Goal: Task Accomplishment & Management: Manage account settings

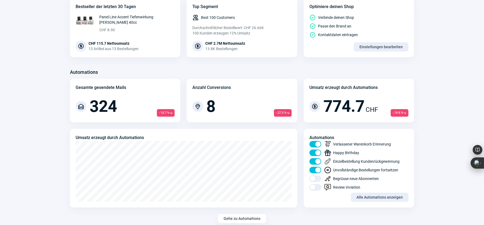
scroll to position [296, 0]
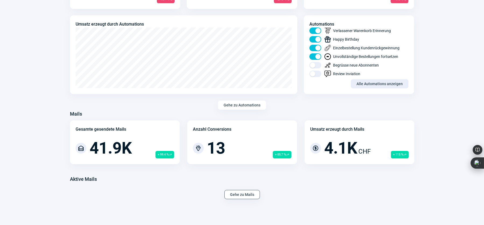
click at [238, 194] on span "Gehe zu Mails" at bounding box center [242, 194] width 24 height 9
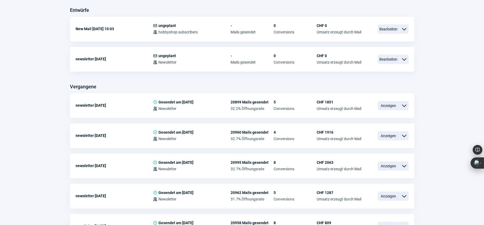
scroll to position [161, 0]
click at [387, 104] on span "Anzeigen" at bounding box center [389, 105] width 22 height 9
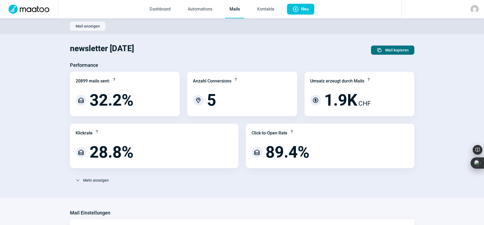
click at [391, 50] on span "Mail kopieren" at bounding box center [397, 50] width 23 height 9
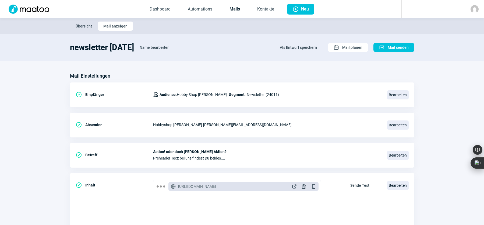
click at [153, 47] on span "Name bearbeiten" at bounding box center [155, 47] width 30 height 9
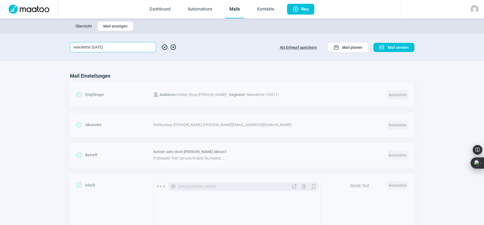
drag, startPoint x: 92, startPoint y: 47, endPoint x: 95, endPoint y: 47, distance: 3.2
click at [95, 47] on input "newsletter [DATE]" at bounding box center [113, 47] width 86 height 10
type input "newsletter [DATE]"
click at [163, 47] on span "CheckCircle icon" at bounding box center [165, 47] width 6 height 10
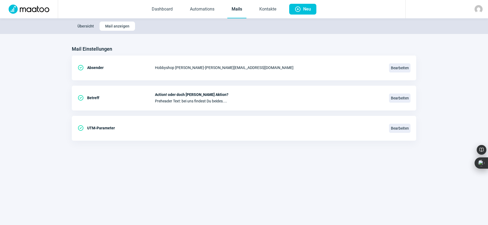
click at [236, 9] on link "Mails" at bounding box center [236, 10] width 19 height 18
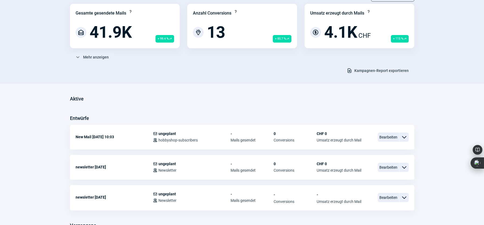
scroll to position [53, 0]
click at [384, 196] on span "Bearbeiten" at bounding box center [389, 196] width 22 height 9
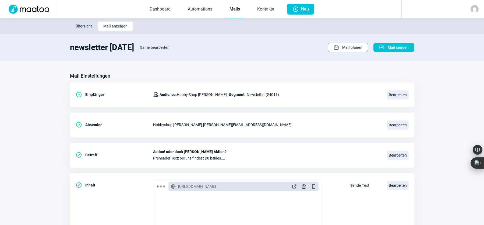
click at [348, 47] on span "Mail planen" at bounding box center [352, 47] width 20 height 9
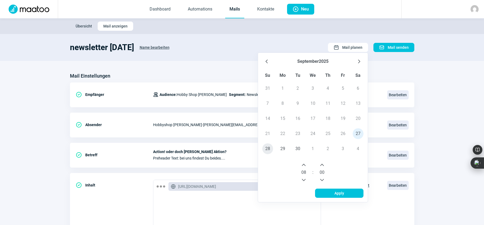
click at [268, 147] on span "28" at bounding box center [267, 148] width 11 height 11
click at [302, 179] on icon "Previous Hour" at bounding box center [304, 180] width 4 height 4
click at [304, 164] on icon "Next Hour" at bounding box center [304, 165] width 4 height 4
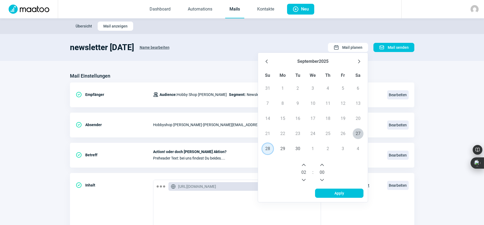
click at [304, 164] on icon "Next Hour" at bounding box center [304, 165] width 4 height 4
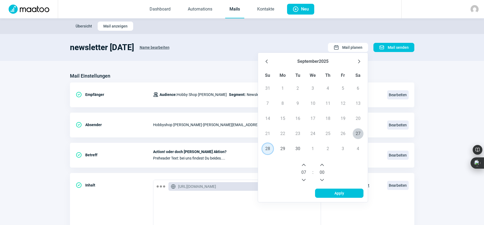
click at [304, 164] on icon "Next Hour" at bounding box center [304, 165] width 4 height 4
click at [321, 164] on icon "Next Minute" at bounding box center [322, 165] width 4 height 4
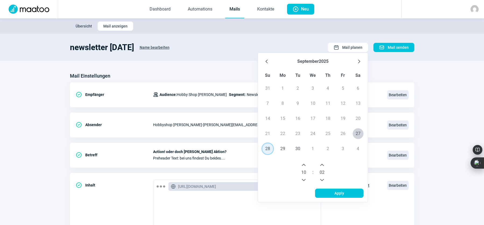
click at [321, 164] on icon "Next Minute" at bounding box center [322, 165] width 4 height 4
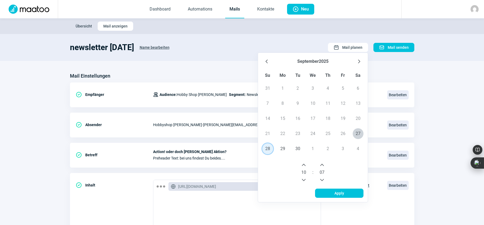
click at [321, 164] on icon "Next Minute" at bounding box center [322, 165] width 4 height 4
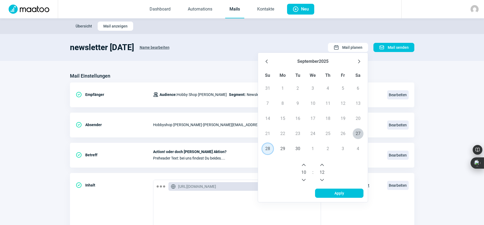
click at [321, 164] on icon "Next Minute" at bounding box center [322, 165] width 4 height 4
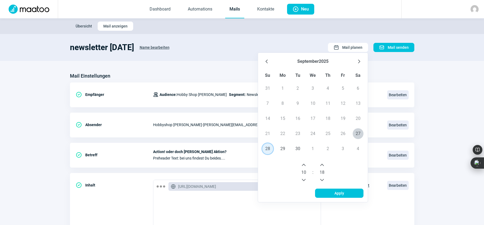
click at [321, 164] on icon "Next Minute" at bounding box center [322, 165] width 4 height 4
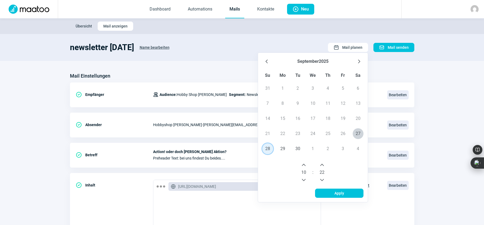
click at [321, 164] on icon "Next Minute" at bounding box center [322, 165] width 4 height 4
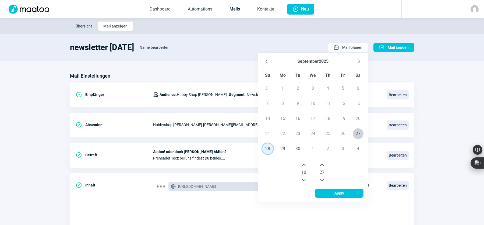
click at [321, 164] on icon "Next Minute" at bounding box center [322, 165] width 4 height 4
click at [335, 191] on span "Apply" at bounding box center [339, 193] width 37 height 9
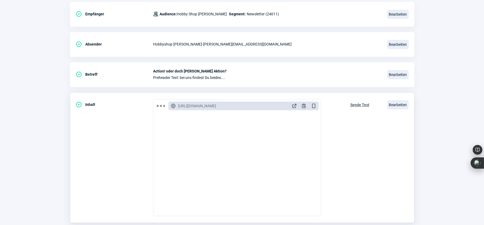
scroll to position [81, 0]
